Goal: Task Accomplishment & Management: Manage account settings

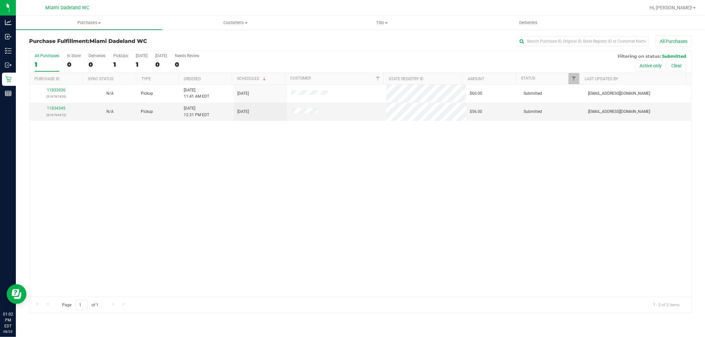
click at [101, 194] on div "11833936 (316787435) N/A Pickup [DATE] 11:41 AM EDT 8/23/2025 $60.00 Submitted …" at bounding box center [360, 191] width 662 height 212
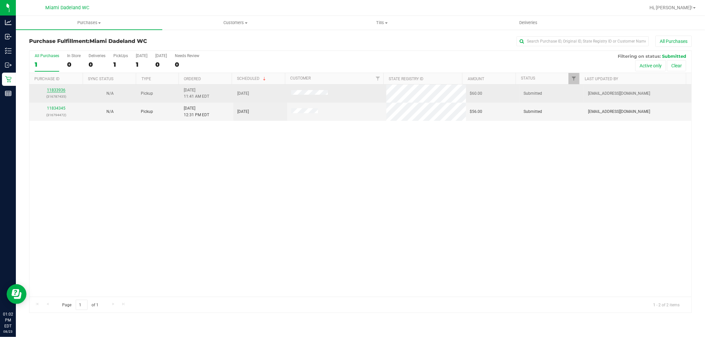
click at [55, 91] on link "11833936" at bounding box center [56, 90] width 18 height 5
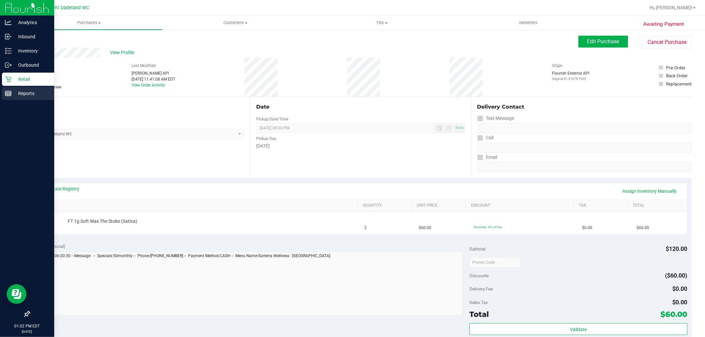
click at [5, 87] on div "Reports" at bounding box center [28, 93] width 52 height 13
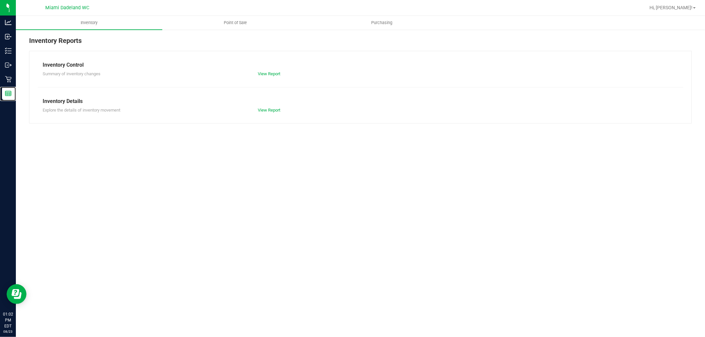
click at [177, 233] on div "Inventory Point of Sale Purchasing Inventory Reports Inventory Control Summary …" at bounding box center [360, 176] width 689 height 321
click at [154, 176] on div "Inventory Point of Sale Purchasing Inventory Reports Inventory Control Summary …" at bounding box center [360, 176] width 689 height 321
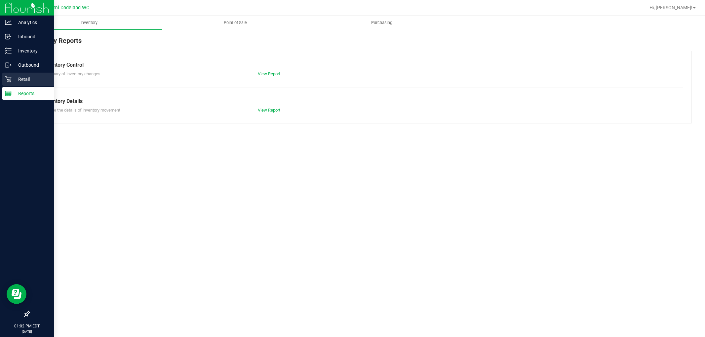
click at [12, 76] on div "Retail" at bounding box center [28, 79] width 52 height 13
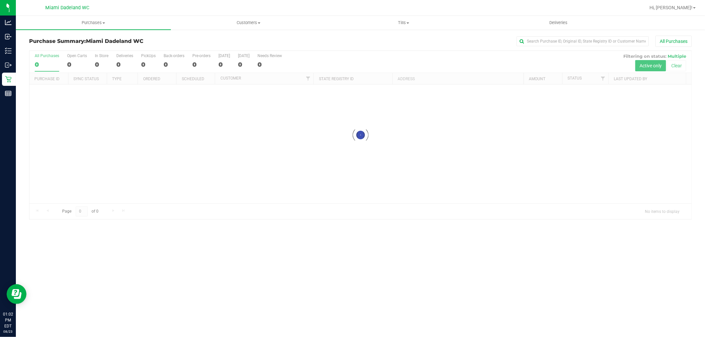
drag, startPoint x: 162, startPoint y: 170, endPoint x: 130, endPoint y: 152, distance: 36.1
click at [162, 169] on div at bounding box center [360, 135] width 662 height 168
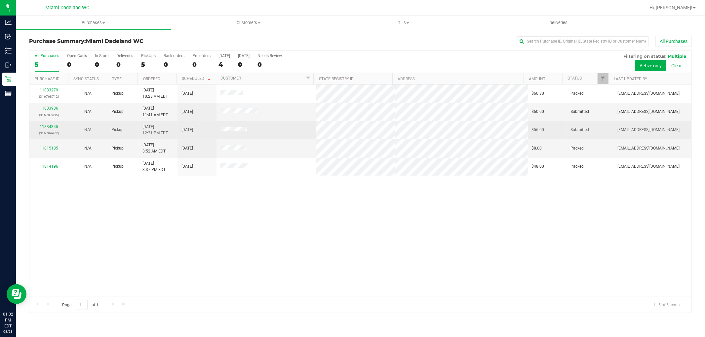
click at [55, 127] on link "11834345" at bounding box center [49, 127] width 18 height 5
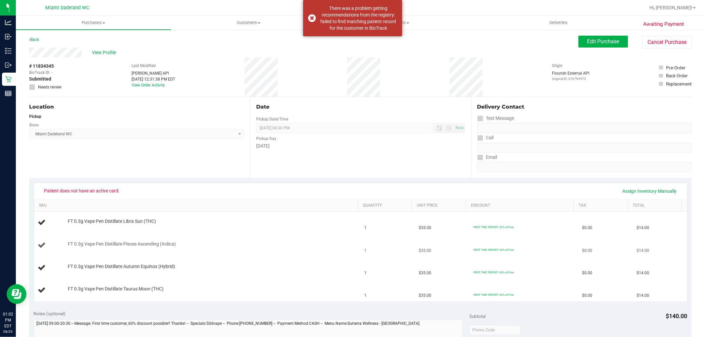
click at [248, 249] on div "FT 0.3g Vape Pen Distillate Pisces Ascending (Indica)" at bounding box center [197, 245] width 318 height 9
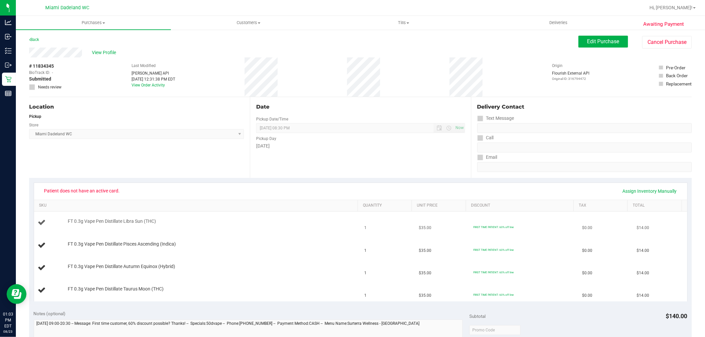
click at [161, 225] on div at bounding box center [211, 225] width 287 height 0
click at [172, 158] on div "Location Pickup Store [GEOGRAPHIC_DATA] WC Select Store [PERSON_NAME][GEOGRAPHI…" at bounding box center [139, 137] width 221 height 81
click at [100, 146] on div "Location Pickup Store [GEOGRAPHIC_DATA] WC Select Store [PERSON_NAME][GEOGRAPHI…" at bounding box center [139, 137] width 221 height 81
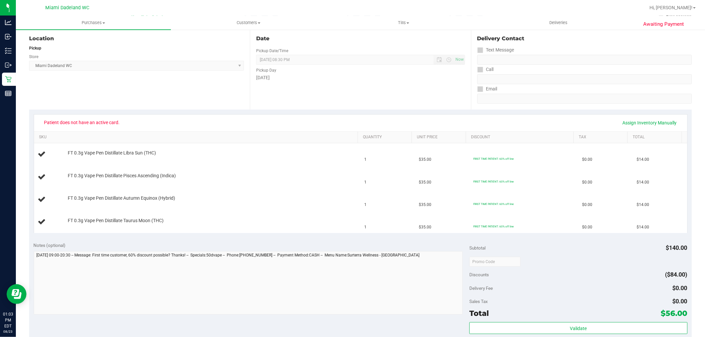
scroll to position [71, 0]
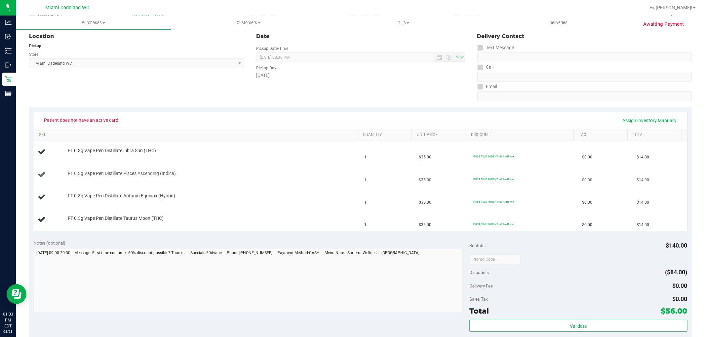
click at [290, 176] on div "FT 0.3g Vape Pen Distillate Pisces Ascending (Indica)" at bounding box center [209, 173] width 290 height 7
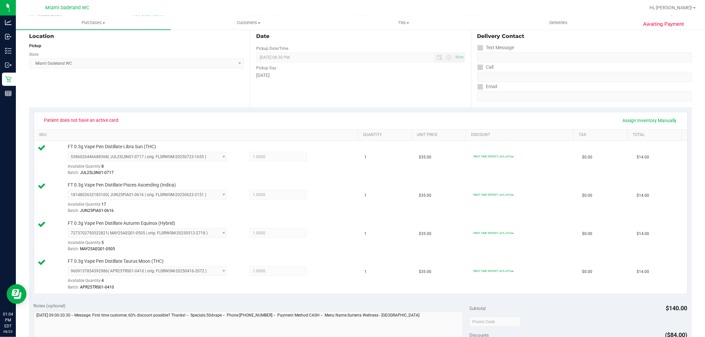
click at [203, 106] on div "Location Pickup Store [GEOGRAPHIC_DATA] WC Select Store [PERSON_NAME][GEOGRAPHI…" at bounding box center [139, 66] width 221 height 81
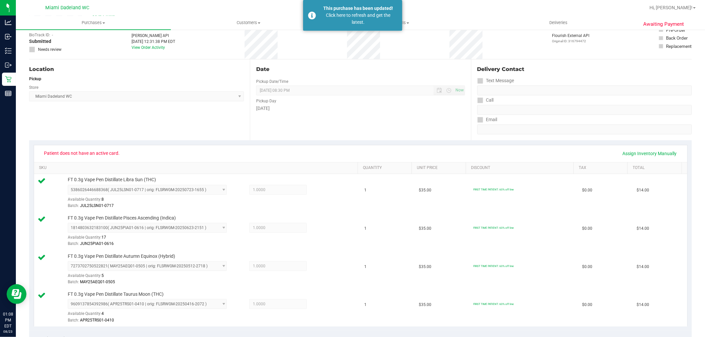
scroll to position [0, 0]
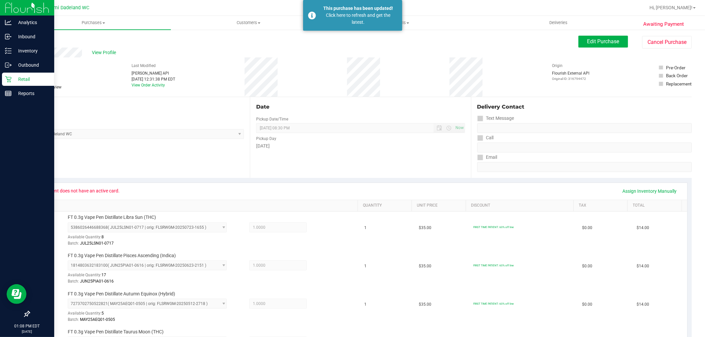
click at [8, 78] on icon at bounding box center [8, 79] width 7 height 7
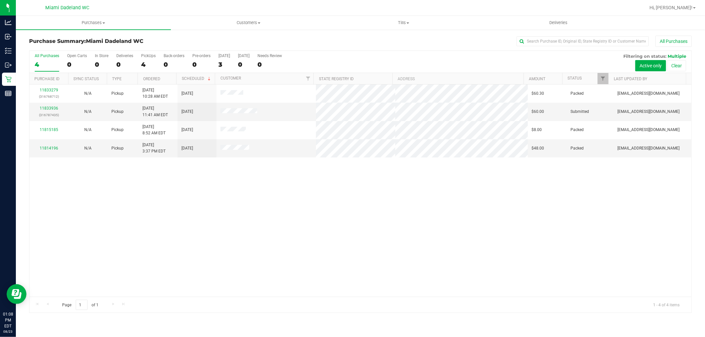
click at [129, 203] on div "11833279 (316768712) N/A Pickup [DATE] 10:28 AM EDT 8/23/2025 $60.30 Packed [EM…" at bounding box center [360, 191] width 662 height 212
click at [45, 108] on link "11833936" at bounding box center [49, 108] width 18 height 5
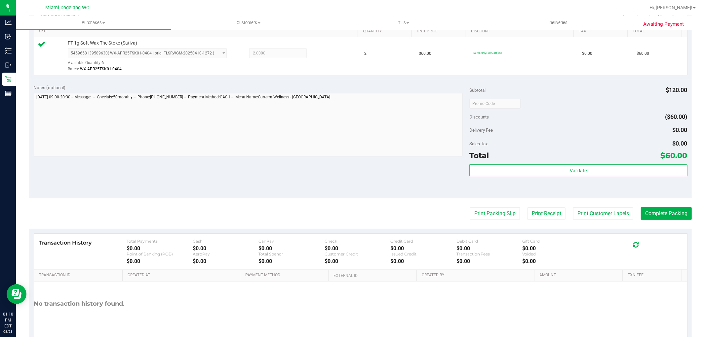
scroll to position [202, 0]
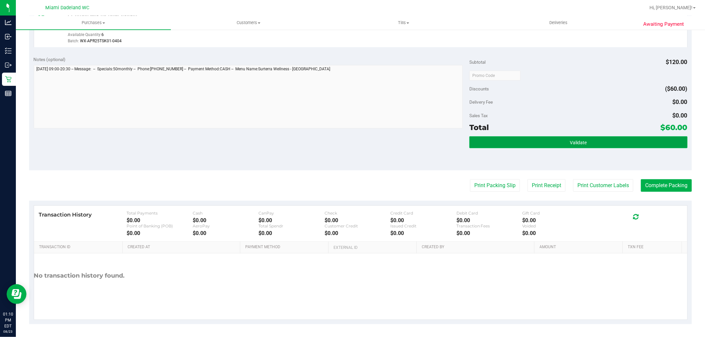
click at [530, 141] on button "Validate" at bounding box center [578, 142] width 218 height 12
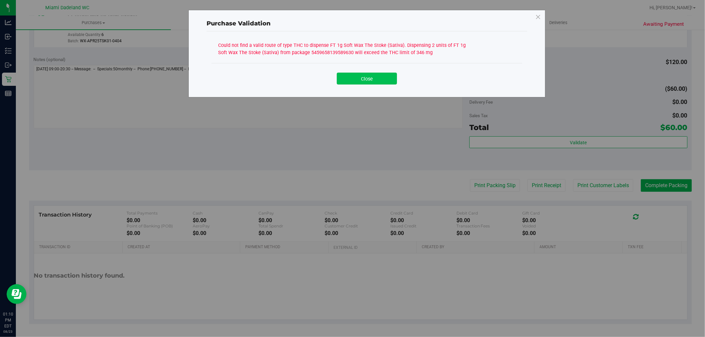
click at [346, 82] on button "Close" at bounding box center [367, 79] width 60 height 12
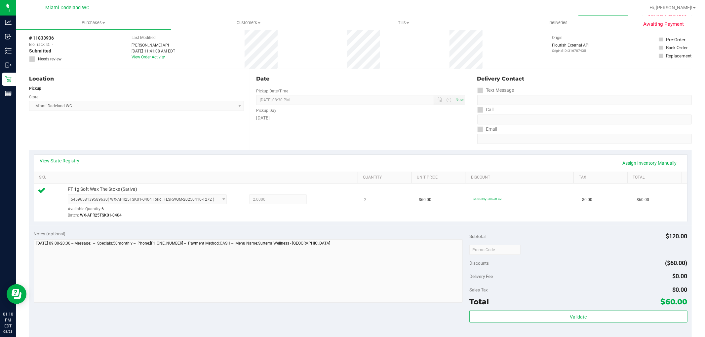
scroll to position [0, 0]
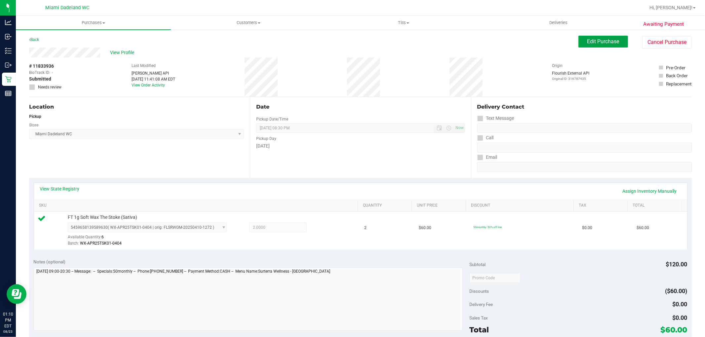
click at [591, 47] on button "Edit Purchase" at bounding box center [603, 42] width 50 height 12
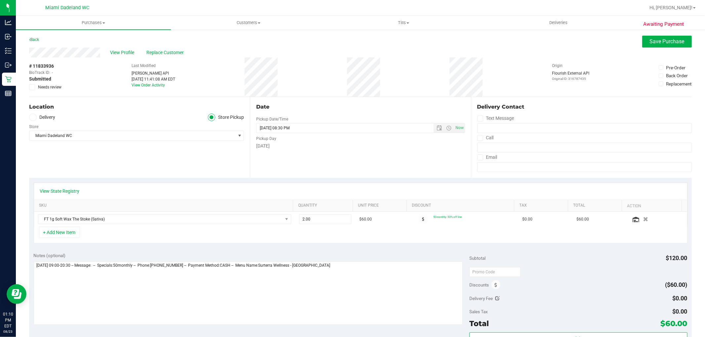
click at [32, 87] on icon at bounding box center [32, 87] width 4 height 0
click at [0, 0] on input "Needs review" at bounding box center [0, 0] width 0 height 0
click at [341, 262] on div "Notes (optional)" at bounding box center [252, 289] width 436 height 74
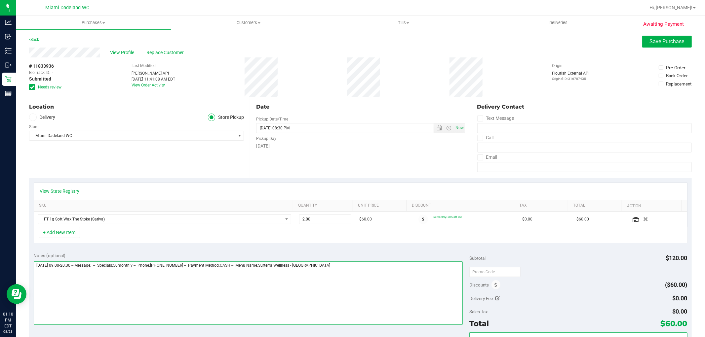
click at [343, 264] on textarea at bounding box center [248, 293] width 429 height 63
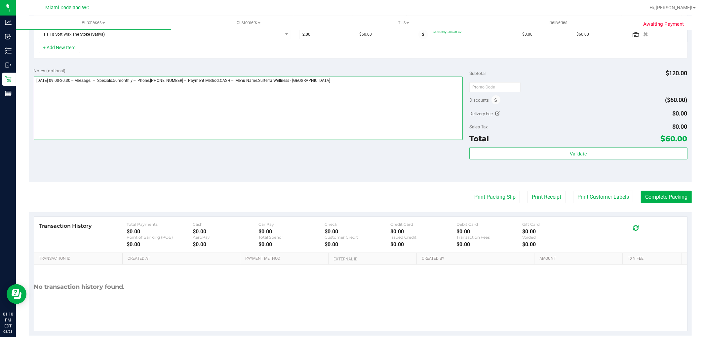
scroll to position [197, 0]
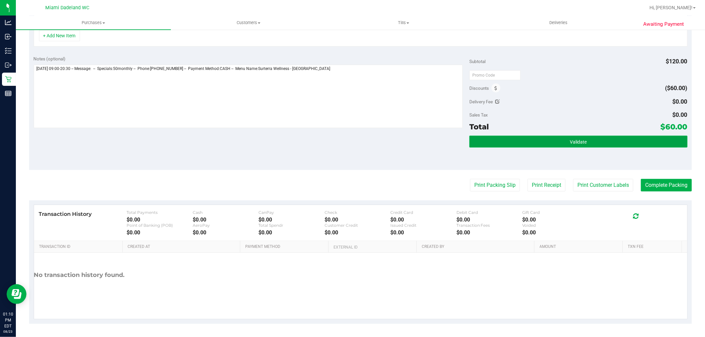
click at [609, 143] on button "Validate" at bounding box center [578, 142] width 218 height 12
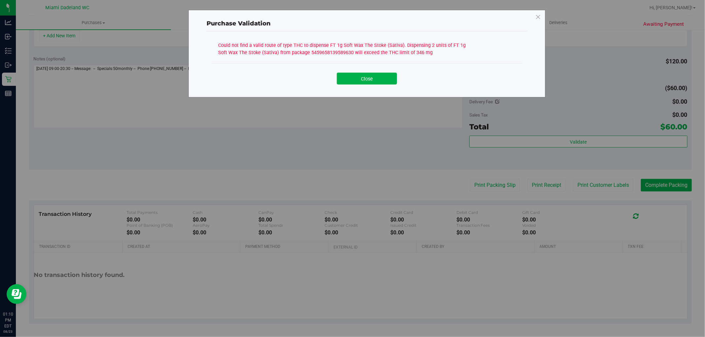
click at [388, 68] on div "Close" at bounding box center [366, 76] width 311 height 27
click at [403, 80] on div "Close" at bounding box center [366, 76] width 301 height 17
click at [391, 76] on button "Close" at bounding box center [367, 79] width 60 height 12
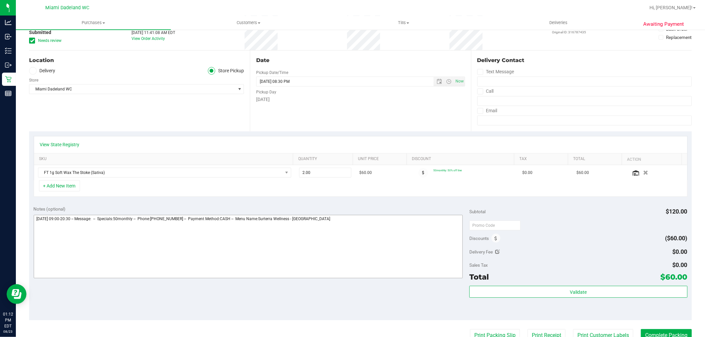
scroll to position [0, 0]
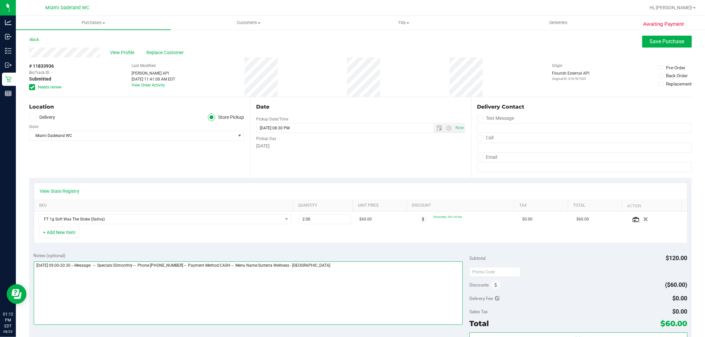
click at [357, 295] on textarea at bounding box center [248, 293] width 429 height 63
type textarea "[DATE] 09:00-20:30 -- Message: -- Specials:50monthly -- Phone:[PHONE_NUMBER] --…"
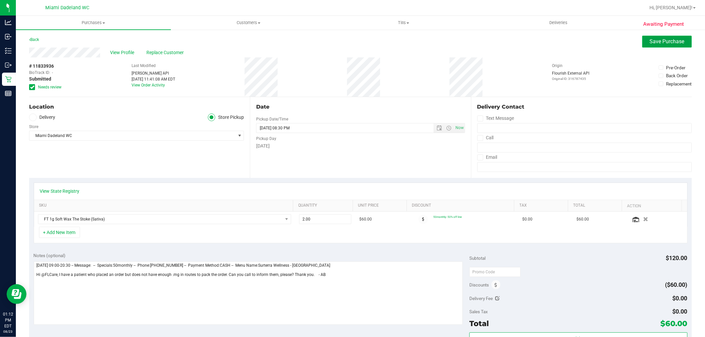
click at [671, 37] on button "Save Purchase" at bounding box center [667, 42] width 50 height 12
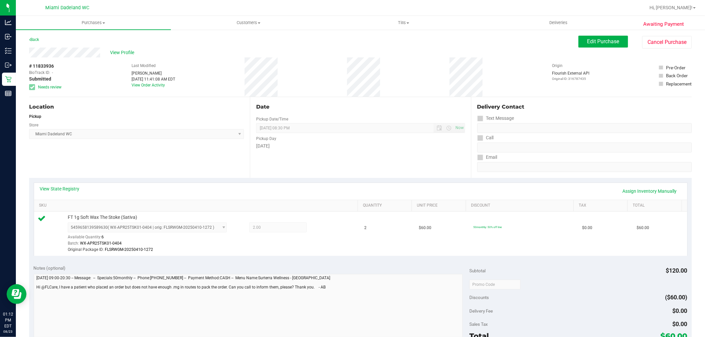
click at [295, 173] on div "Date Pickup Date/Time [DATE] Now [DATE] 08:30 PM Now Pickup Day [DATE]" at bounding box center [360, 137] width 221 height 81
click at [592, 41] on span "Edit Purchase" at bounding box center [603, 41] width 32 height 6
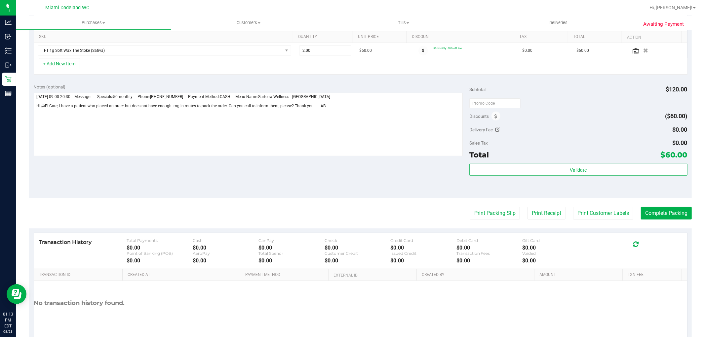
scroll to position [183, 0]
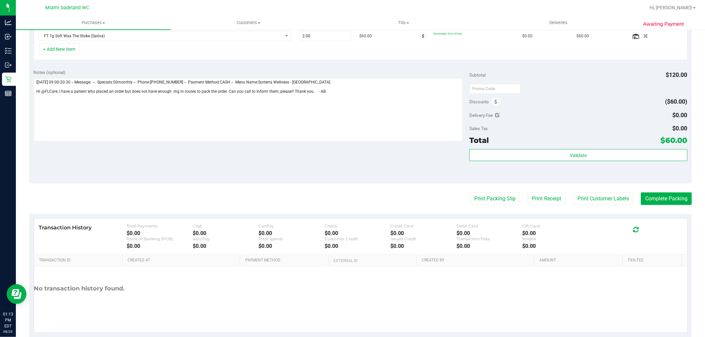
click at [624, 147] on div "Subtotal $120.00 Discounts ($60.00) Delivery Fee $0.00 Sales Tax $0.00 Total $6…" at bounding box center [578, 124] width 218 height 110
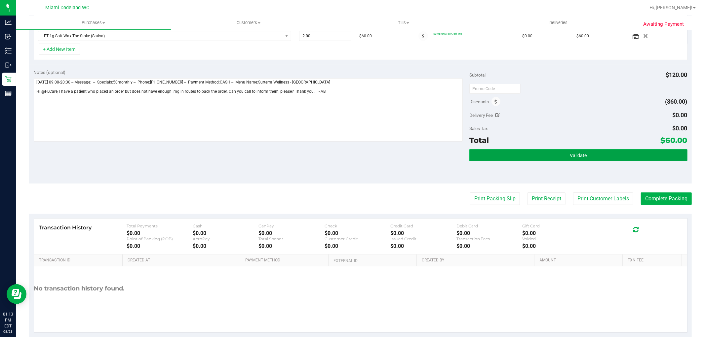
click at [623, 151] on button "Validate" at bounding box center [578, 155] width 218 height 12
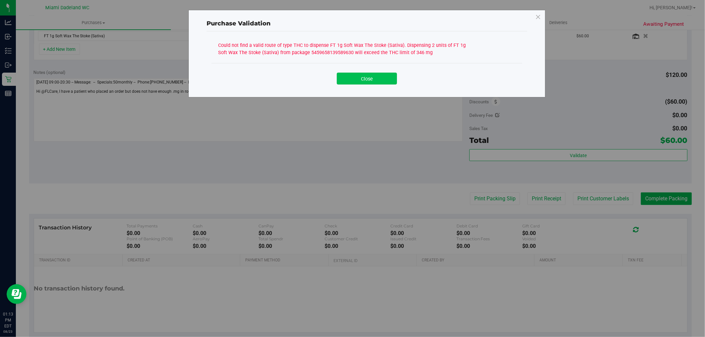
click at [370, 83] on button "Close" at bounding box center [367, 79] width 60 height 12
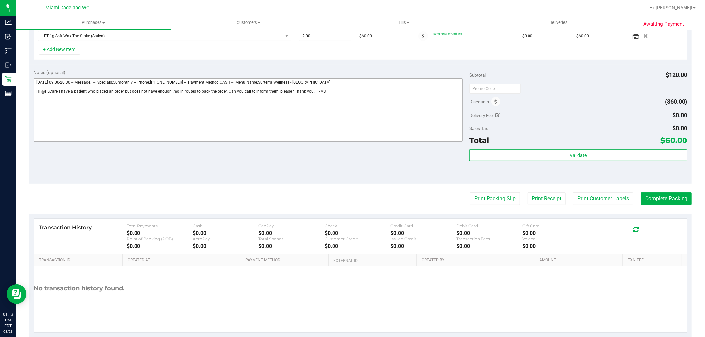
scroll to position [147, 0]
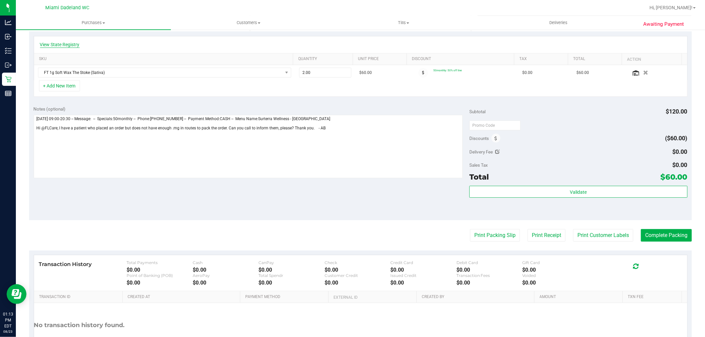
click at [69, 45] on link "View State Registry" at bounding box center [60, 44] width 40 height 7
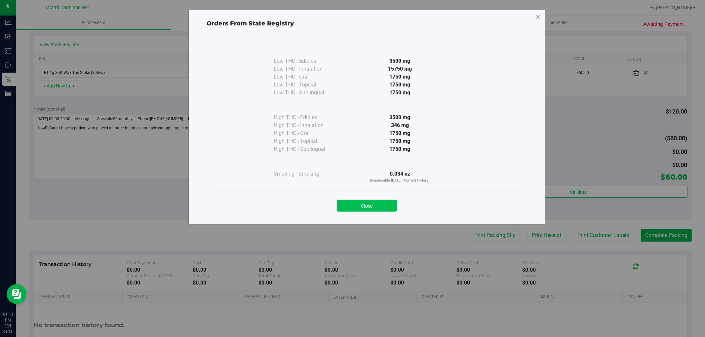
click at [391, 201] on button "Close" at bounding box center [367, 206] width 60 height 12
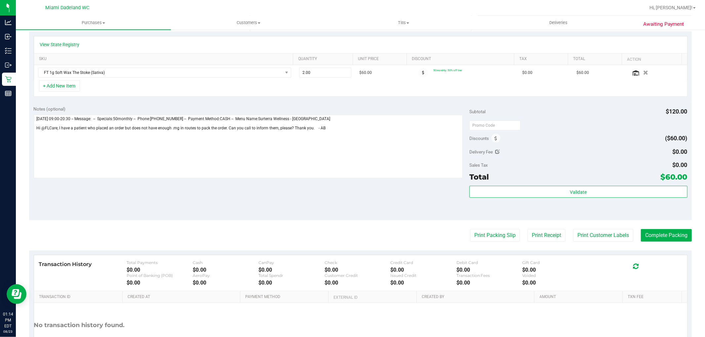
scroll to position [0, 0]
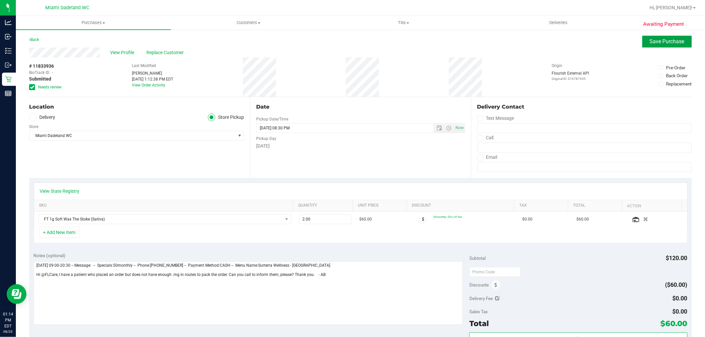
click at [658, 41] on span "Save Purchase" at bounding box center [666, 41] width 35 height 6
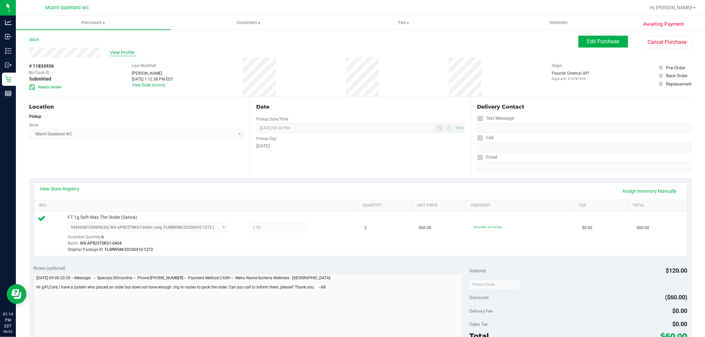
click at [125, 51] on span "View Profile" at bounding box center [123, 52] width 26 height 7
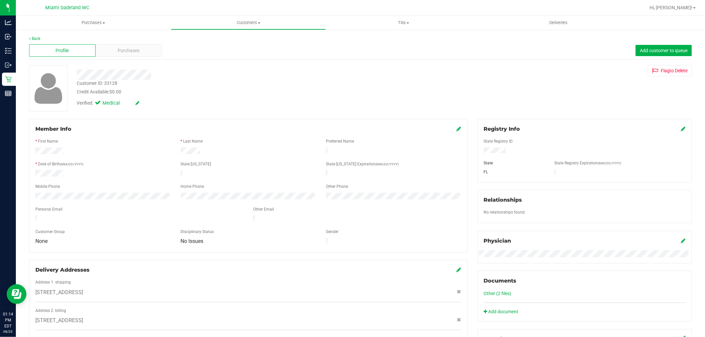
click at [109, 84] on div "Customer ID: 33128" at bounding box center [97, 83] width 41 height 7
copy div "Customer ID: 33128"
click at [132, 53] on span "Purchases" at bounding box center [129, 50] width 22 height 7
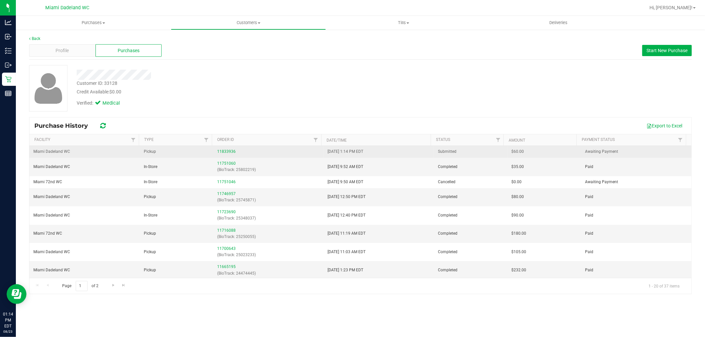
click at [223, 149] on div "11833936" at bounding box center [268, 152] width 102 height 6
click at [225, 152] on link "11833936" at bounding box center [226, 151] width 18 height 5
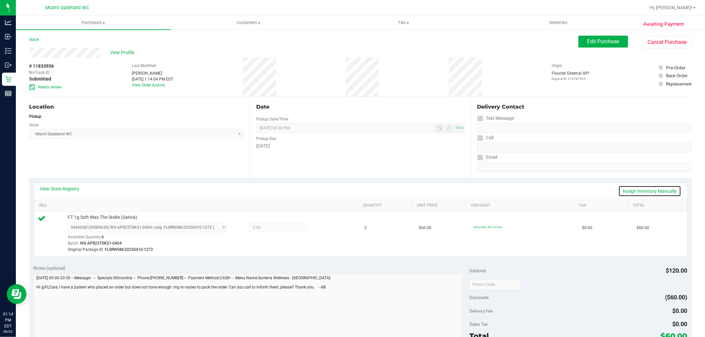
click at [662, 188] on link "Assign Inventory Manually" at bounding box center [649, 191] width 63 height 11
click at [320, 228] on icon at bounding box center [323, 229] width 7 height 8
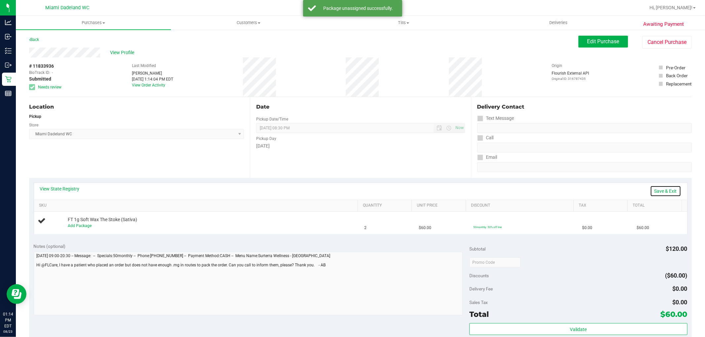
click at [661, 190] on link "Save & Exit" at bounding box center [665, 191] width 31 height 11
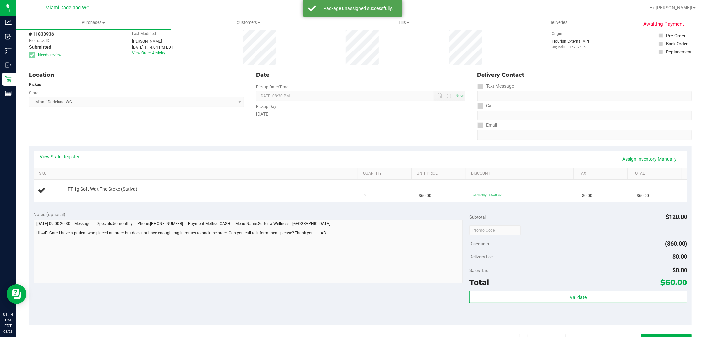
scroll to position [188, 0]
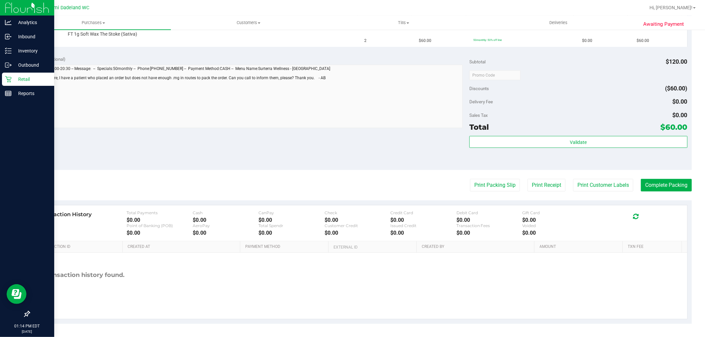
click at [7, 78] on icon at bounding box center [8, 79] width 7 height 7
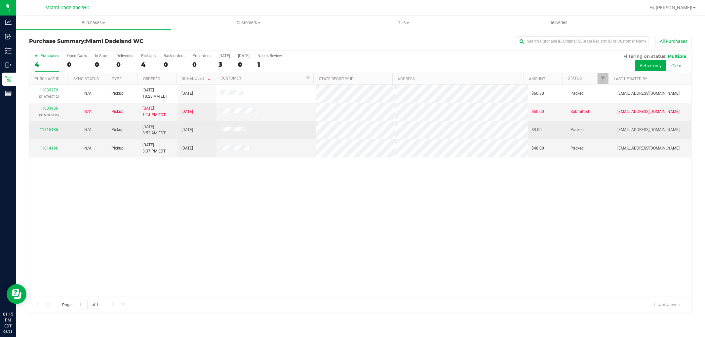
click at [57, 132] on div "11815185" at bounding box center [48, 130] width 31 height 6
click at [53, 128] on link "11815185" at bounding box center [49, 130] width 18 height 5
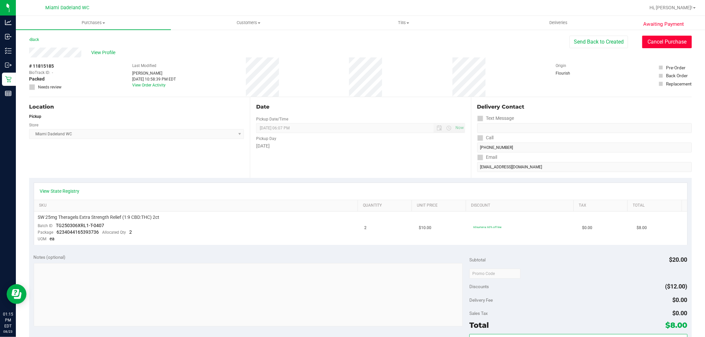
click at [676, 44] on button "Cancel Purchase" at bounding box center [667, 42] width 50 height 13
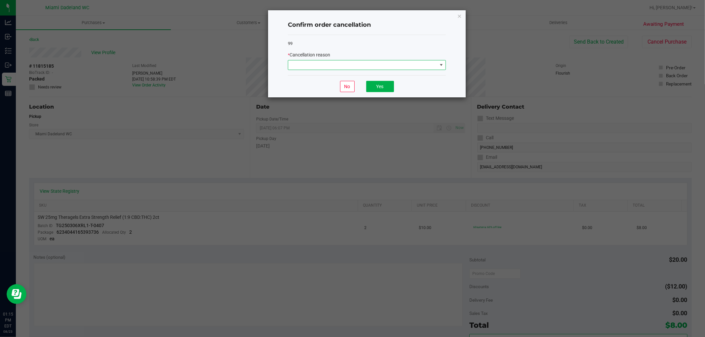
click at [426, 65] on span at bounding box center [362, 64] width 149 height 9
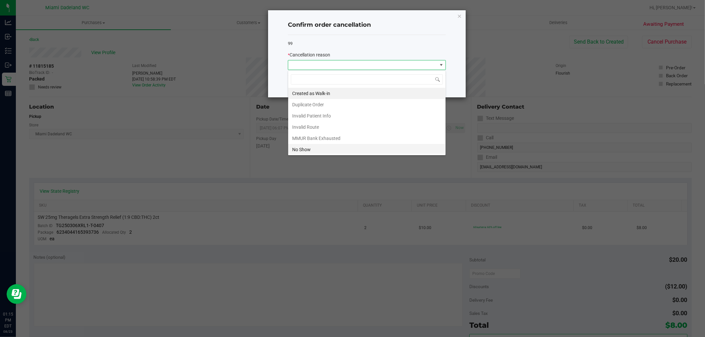
scroll to position [35, 0]
click at [318, 121] on li "Other" at bounding box center [366, 125] width 157 height 11
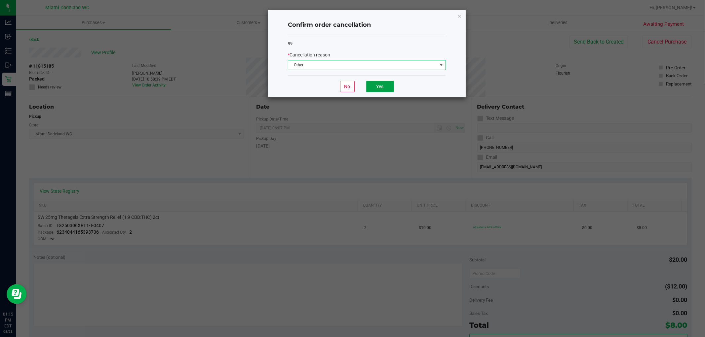
click at [387, 85] on button "Yes" at bounding box center [380, 86] width 28 height 11
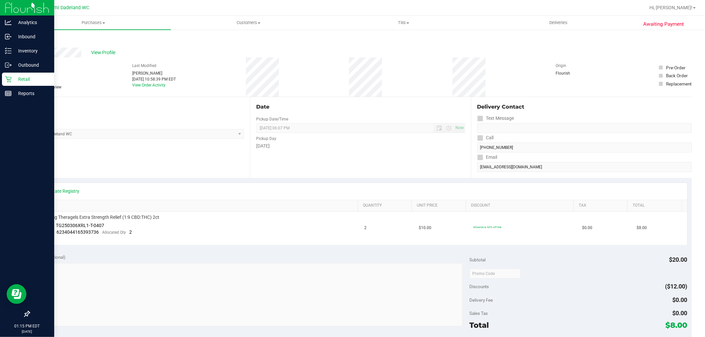
click at [6, 80] on icon at bounding box center [8, 79] width 7 height 7
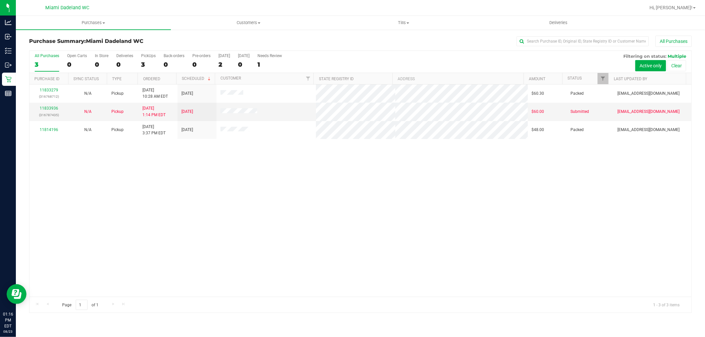
click at [232, 167] on div "11833279 (316768712) N/A Pickup [DATE] 10:28 AM EDT 8/23/2025 $60.30 Packed [EM…" at bounding box center [360, 191] width 662 height 212
click at [219, 187] on div "11833279 (316768712) N/A Pickup [DATE] 10:28 AM EDT 8/23/2025 $60.30 Packed [EM…" at bounding box center [360, 191] width 662 height 212
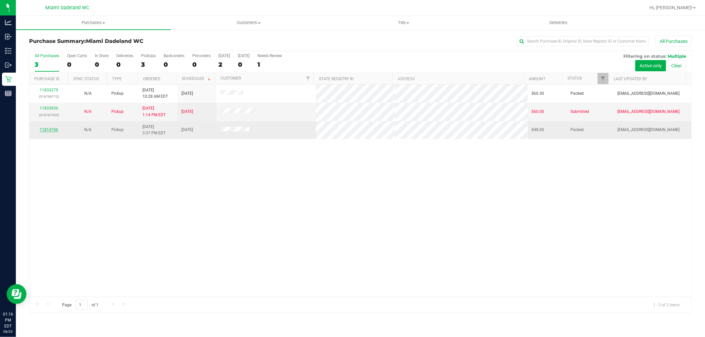
click at [56, 130] on link "11814196" at bounding box center [49, 130] width 18 height 5
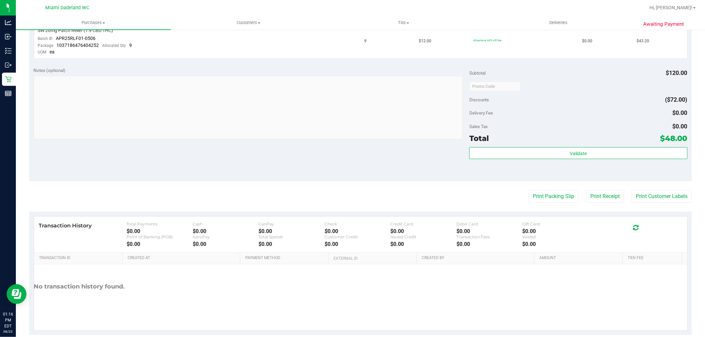
scroll to position [233, 0]
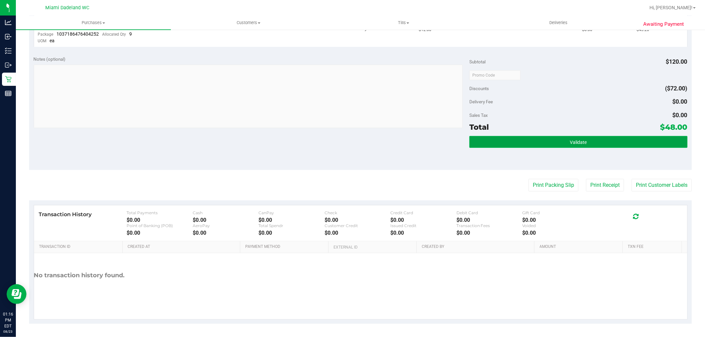
click at [557, 137] on button "Validate" at bounding box center [578, 142] width 218 height 12
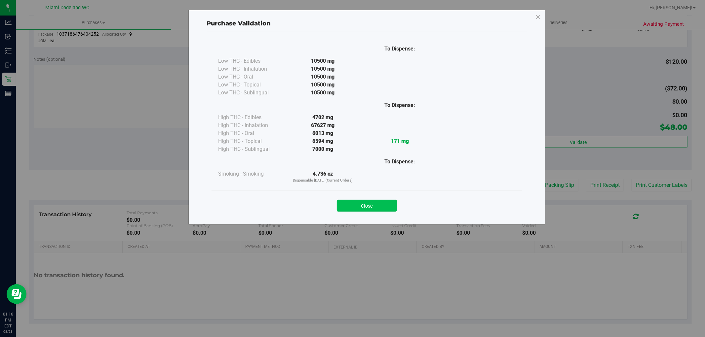
click at [381, 204] on button "Close" at bounding box center [367, 206] width 60 height 12
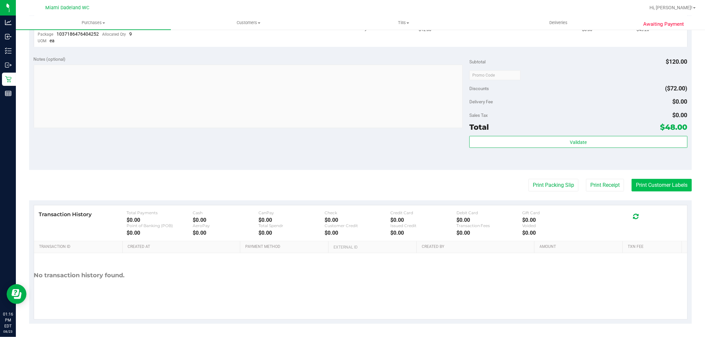
click at [662, 182] on button "Print Customer Labels" at bounding box center [661, 185] width 60 height 13
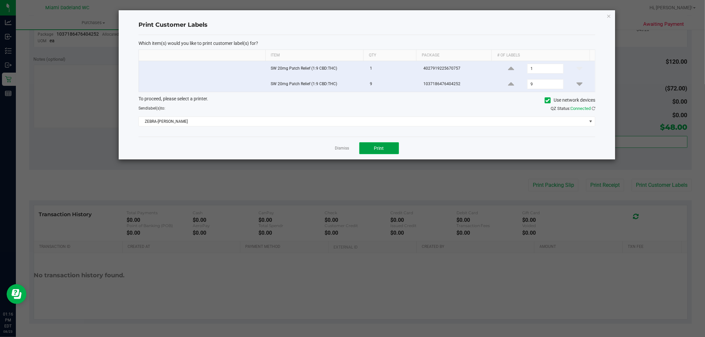
click at [384, 149] on button "Print" at bounding box center [379, 148] width 40 height 12
click at [344, 150] on link "Dismiss" at bounding box center [342, 149] width 14 height 6
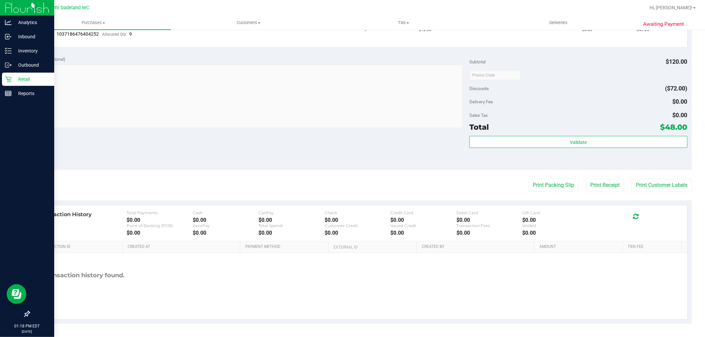
click at [16, 75] on p "Retail" at bounding box center [32, 79] width 40 height 8
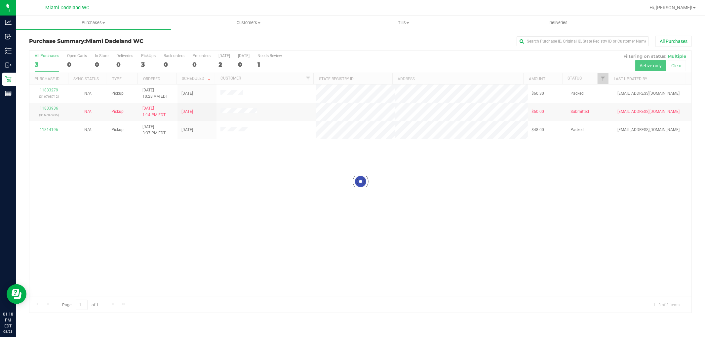
click at [427, 211] on div at bounding box center [360, 182] width 662 height 262
click at [80, 167] on div "Loading... 11833279 (316768712) N/A Pickup [DATE] 10:28 AM EDT 8/23/2025 $60.30…" at bounding box center [360, 191] width 662 height 212
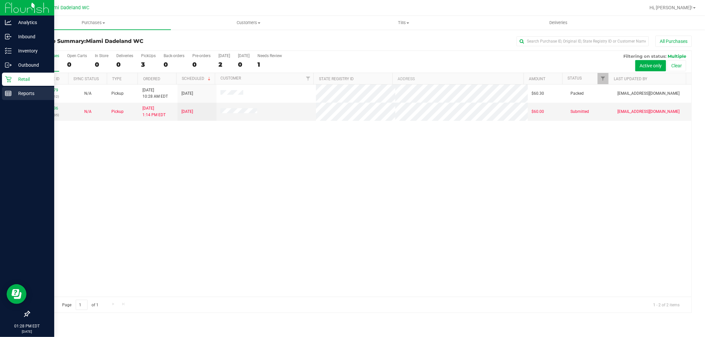
click at [8, 92] on line at bounding box center [8, 92] width 6 height 0
